Goal: Find specific page/section: Find specific page/section

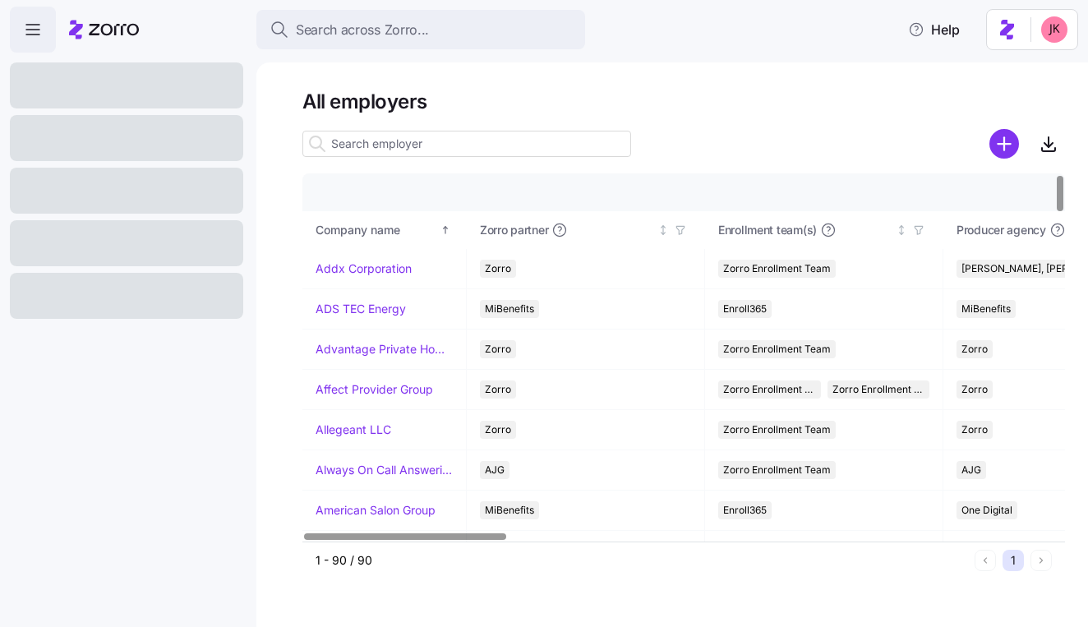
click at [1026, 39] on html "Search across Zorro... Help All employers Company details Benefit status Compan…" at bounding box center [544, 308] width 1088 height 617
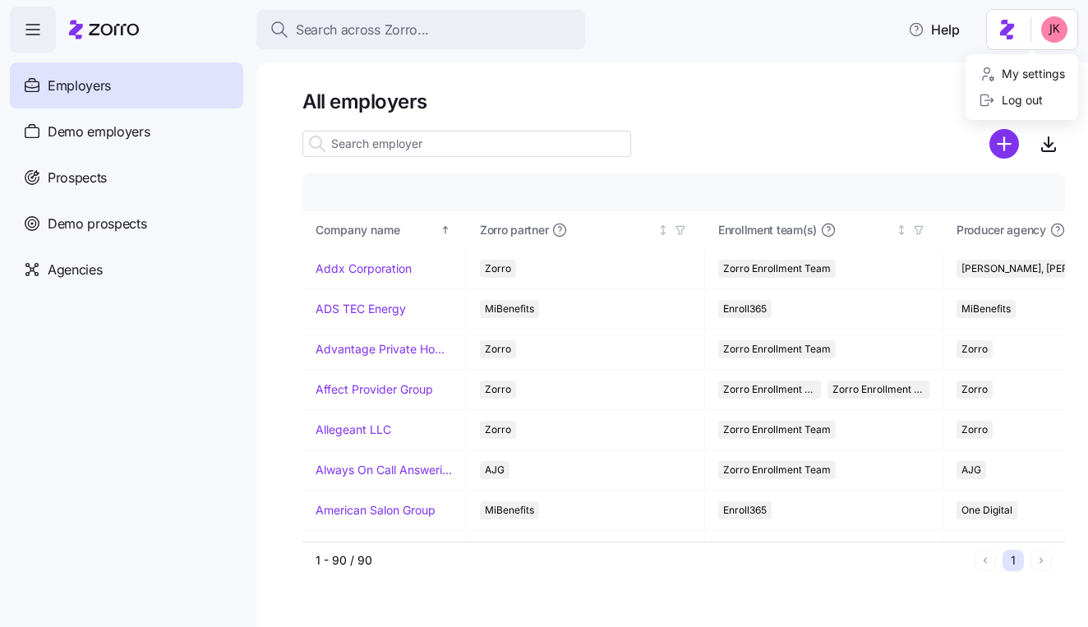
click at [743, 70] on html "Search across Zorro... Help Employers Demo employers Prospects Demo prospects A…" at bounding box center [544, 308] width 1088 height 617
